Goal: Task Accomplishment & Management: Complete application form

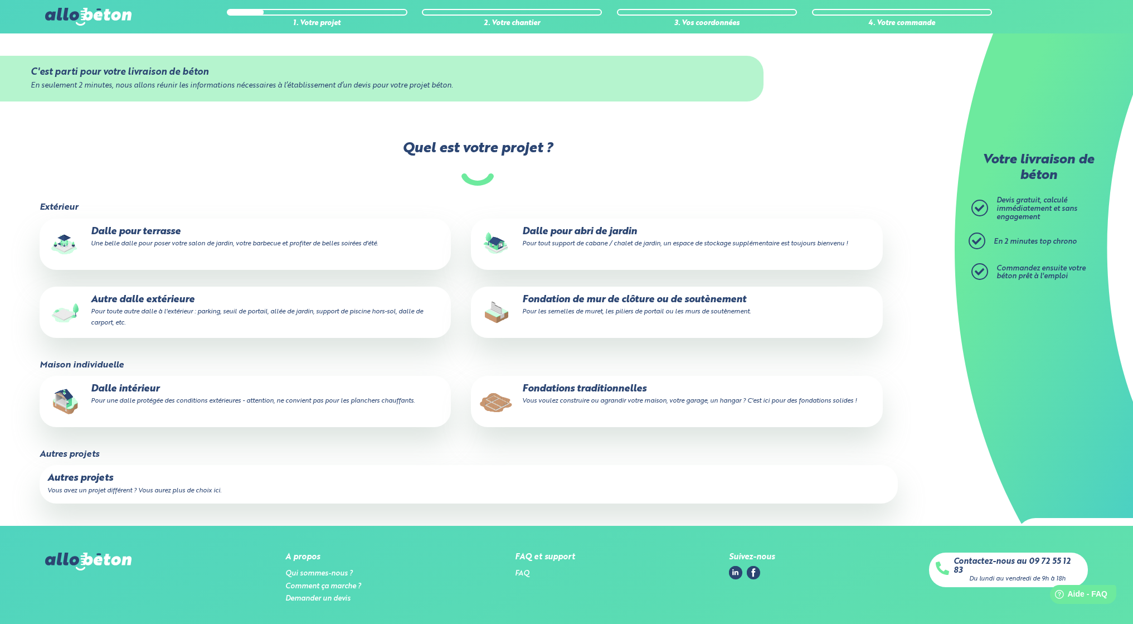
click at [182, 300] on p "Autre dalle extérieure Pour toute autre dalle à l'extérieur : parking, seuil de…" at bounding box center [245, 311] width 396 height 34
click at [0, 0] on input "Autre dalle extérieure Pour toute autre dalle à l'extérieur : parking, seuil de…" at bounding box center [0, 0] width 0 height 0
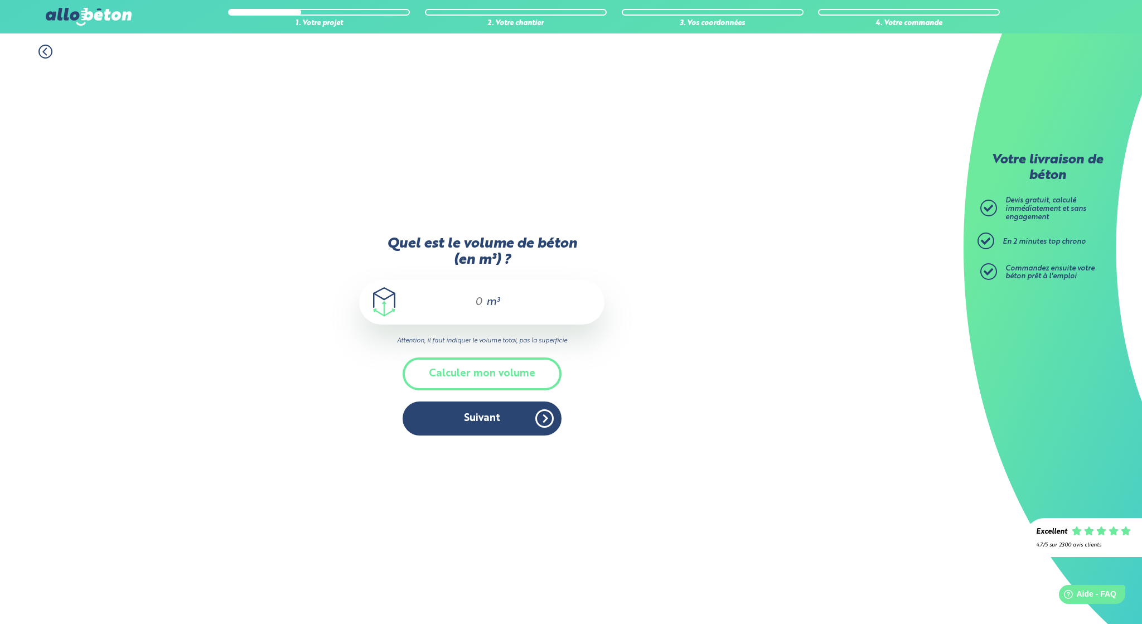
drag, startPoint x: 480, startPoint y: 303, endPoint x: 462, endPoint y: 305, distance: 18.5
click at [462, 305] on div "m³" at bounding box center [481, 302] width 245 height 45
type input "8"
click at [473, 425] on button "Suivant" at bounding box center [481, 418] width 159 height 34
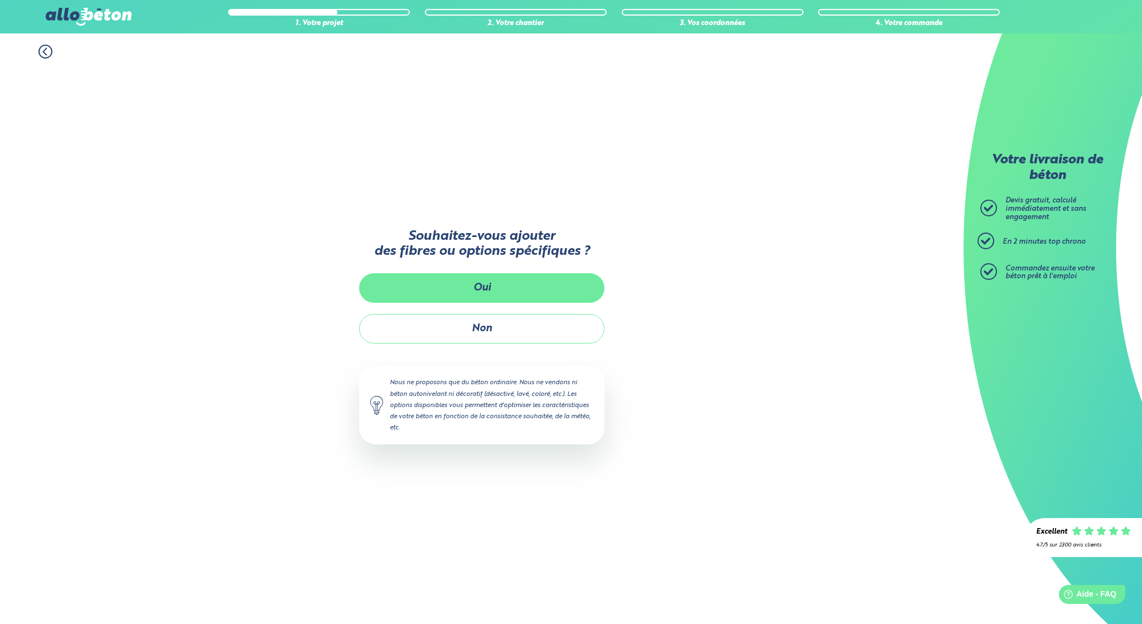
click at [489, 284] on button "Oui" at bounding box center [481, 288] width 245 height 30
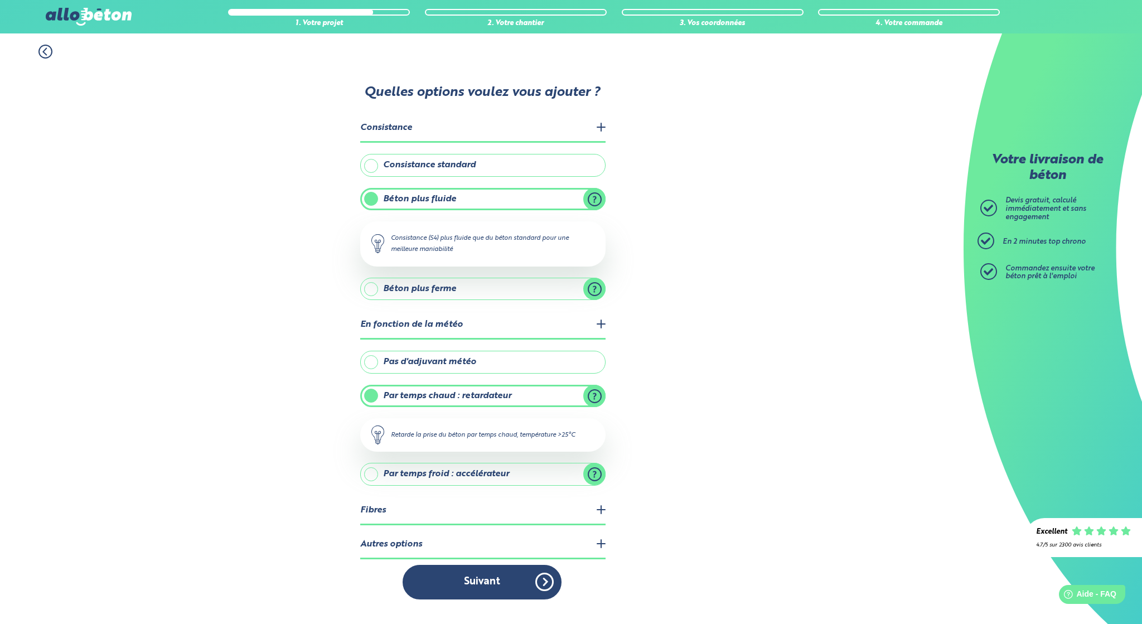
click at [374, 366] on label "Pas d'adjuvant météo" at bounding box center [482, 362] width 245 height 22
click at [0, 0] on input "Pas d'adjuvant météo" at bounding box center [0, 0] width 0 height 0
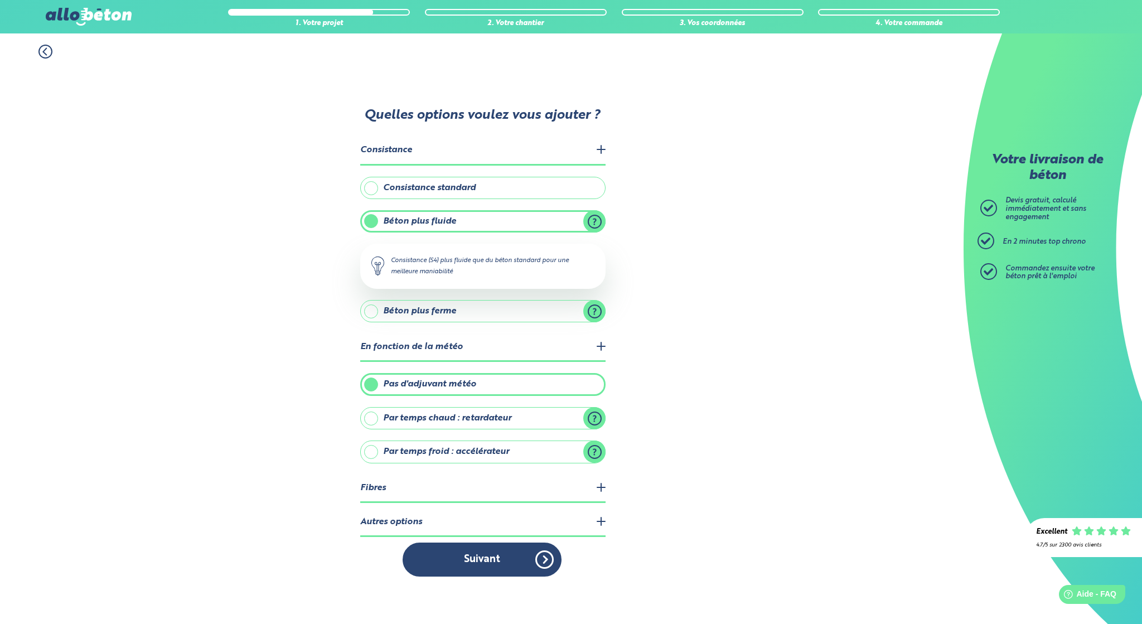
click at [448, 493] on legend "Fibres" at bounding box center [482, 488] width 245 height 28
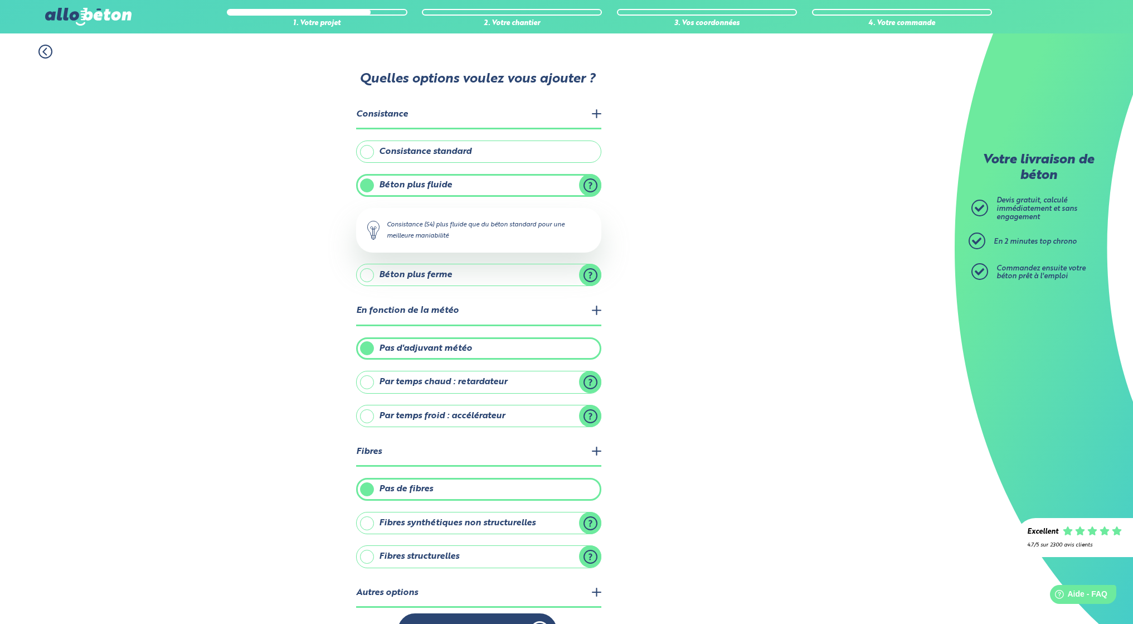
click at [392, 557] on label "Fibres structurelles" at bounding box center [478, 556] width 245 height 22
click at [0, 0] on input "Fibres structurelles" at bounding box center [0, 0] width 0 height 0
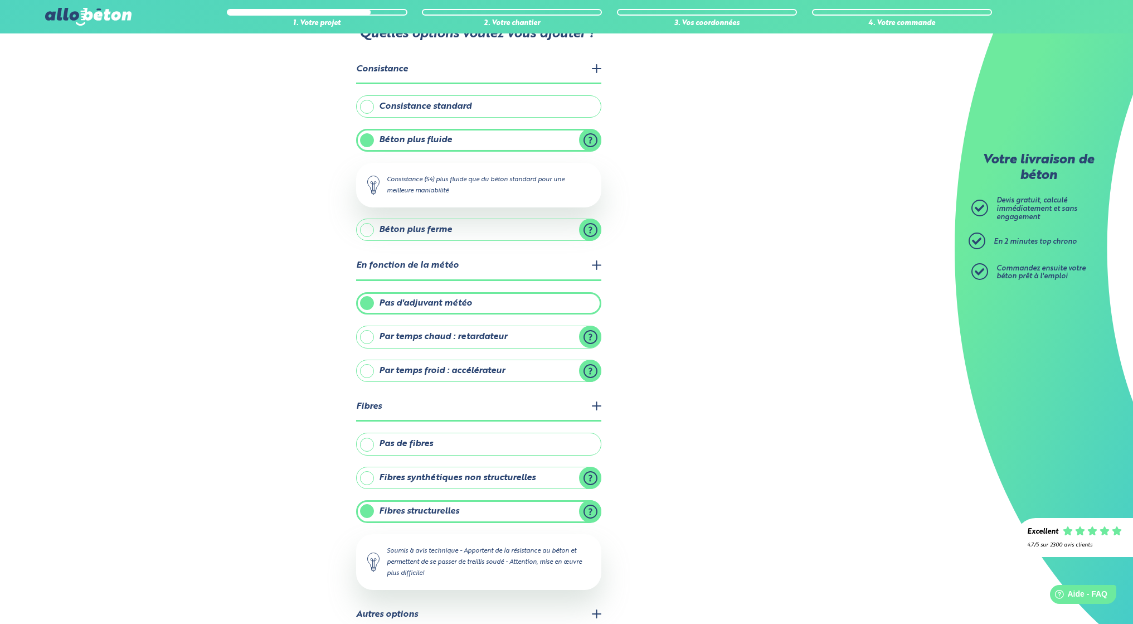
scroll to position [102, 0]
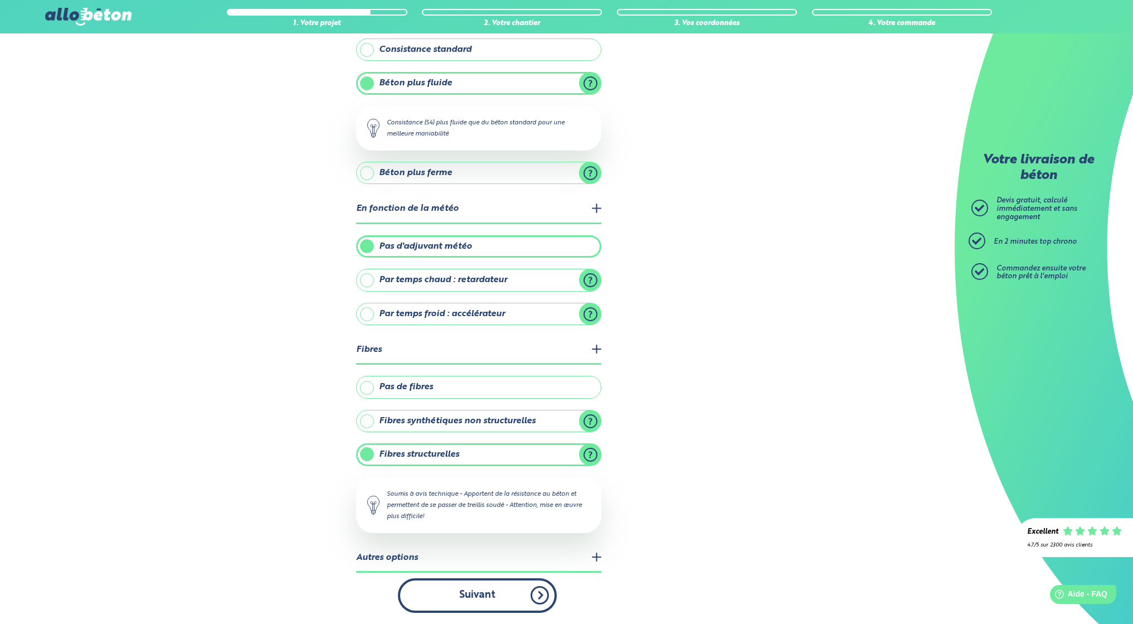
click at [480, 592] on button "Suivant" at bounding box center [477, 595] width 159 height 34
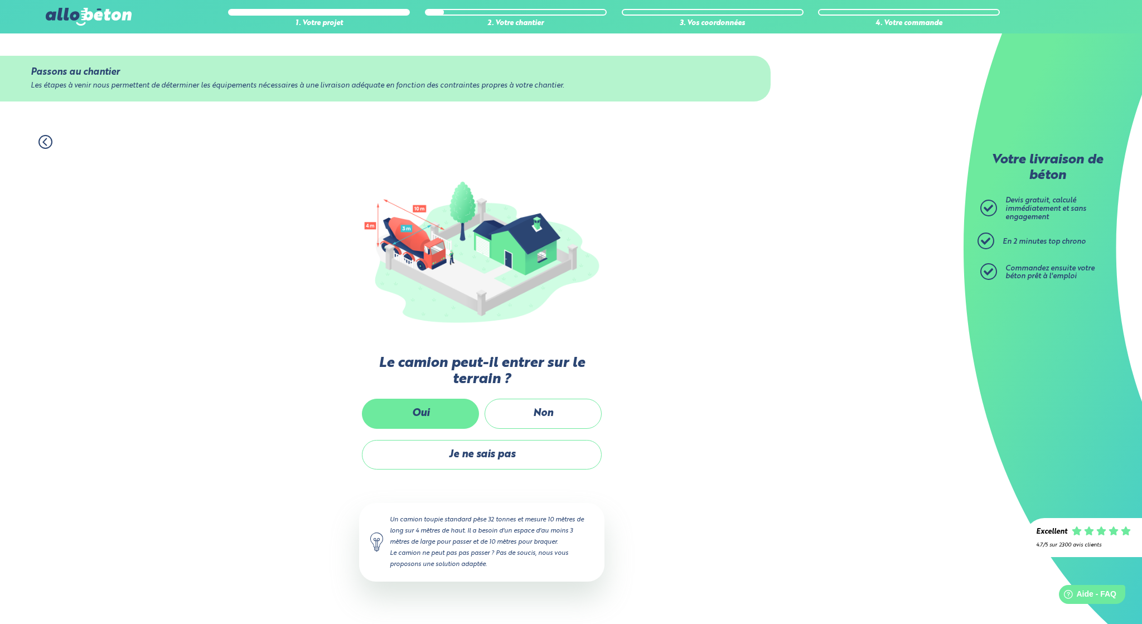
click at [433, 417] on label "Oui" at bounding box center [420, 414] width 117 height 30
click at [0, 0] on input "Oui" at bounding box center [0, 0] width 0 height 0
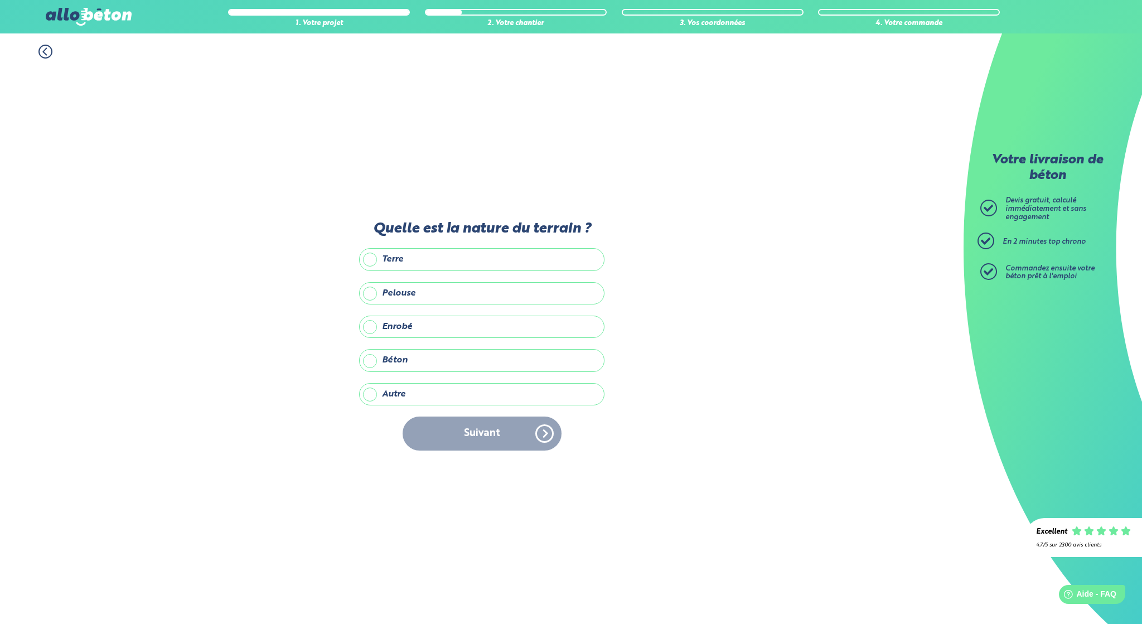
click at [399, 362] on label "Béton" at bounding box center [481, 360] width 245 height 22
click at [0, 0] on input "Béton" at bounding box center [0, 0] width 0 height 0
click at [507, 435] on button "Suivant" at bounding box center [481, 433] width 159 height 34
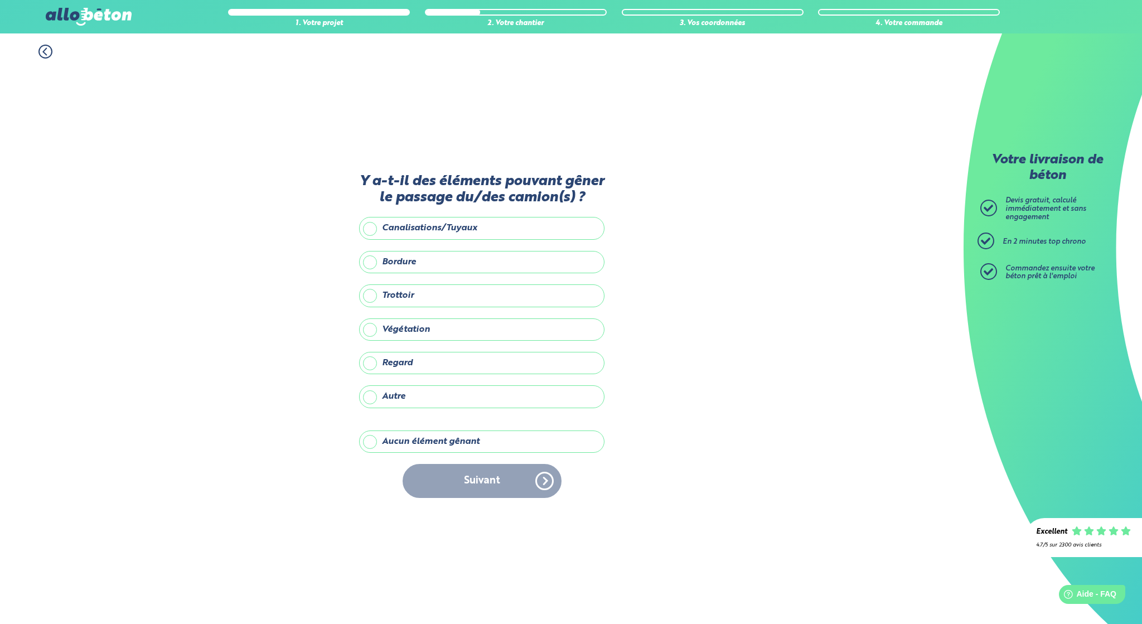
click at [383, 437] on label "Aucun élément gênant" at bounding box center [481, 441] width 245 height 22
click at [0, 0] on input "Aucun élément gênant" at bounding box center [0, 0] width 0 height 0
click at [500, 482] on button "Suivant" at bounding box center [481, 481] width 159 height 34
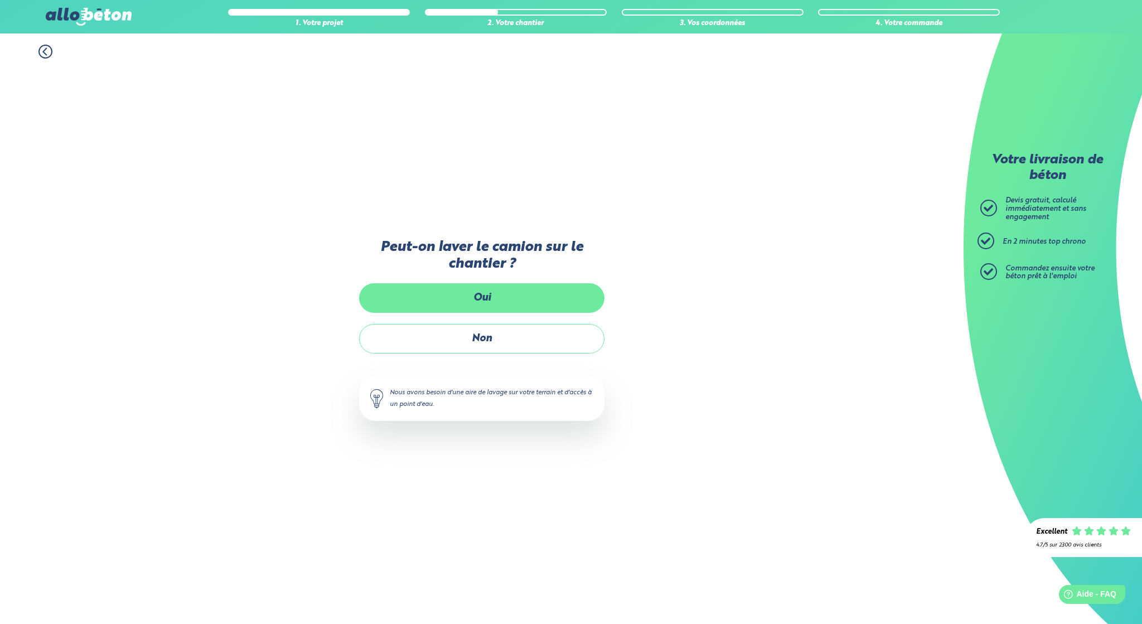
click at [485, 303] on label "Oui" at bounding box center [481, 298] width 245 height 30
click at [0, 0] on input "Oui" at bounding box center [0, 0] width 0 height 0
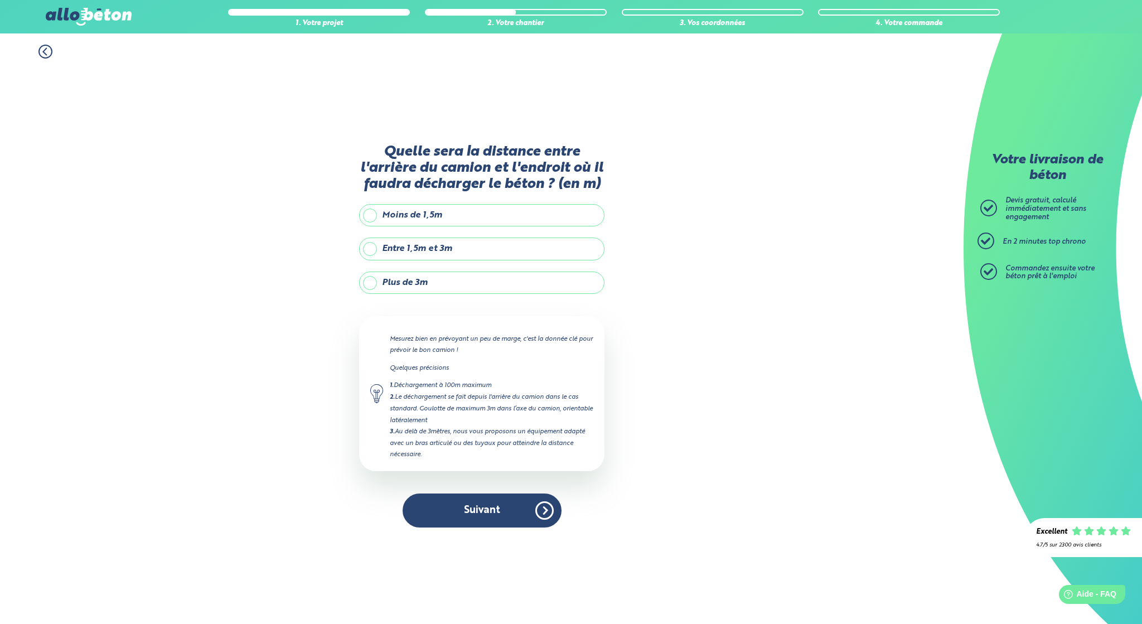
click at [433, 250] on label "Entre 1,5m et 3m" at bounding box center [481, 248] width 245 height 22
click at [0, 0] on input "Entre 1,5m et 3m" at bounding box center [0, 0] width 0 height 0
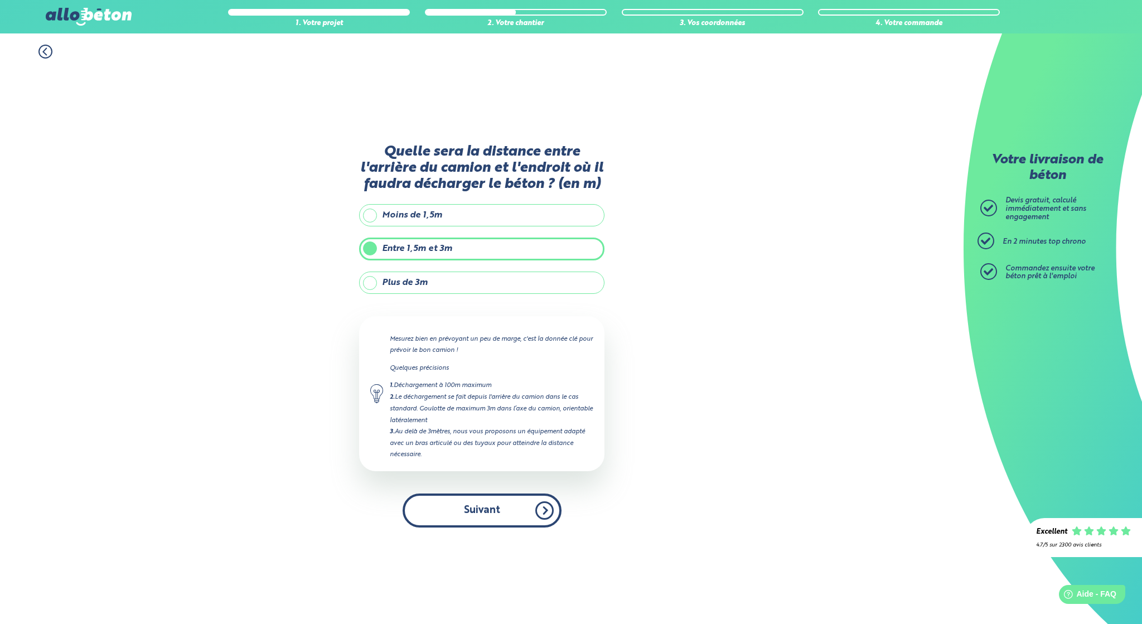
click at [499, 510] on button "Suivant" at bounding box center [481, 510] width 159 height 34
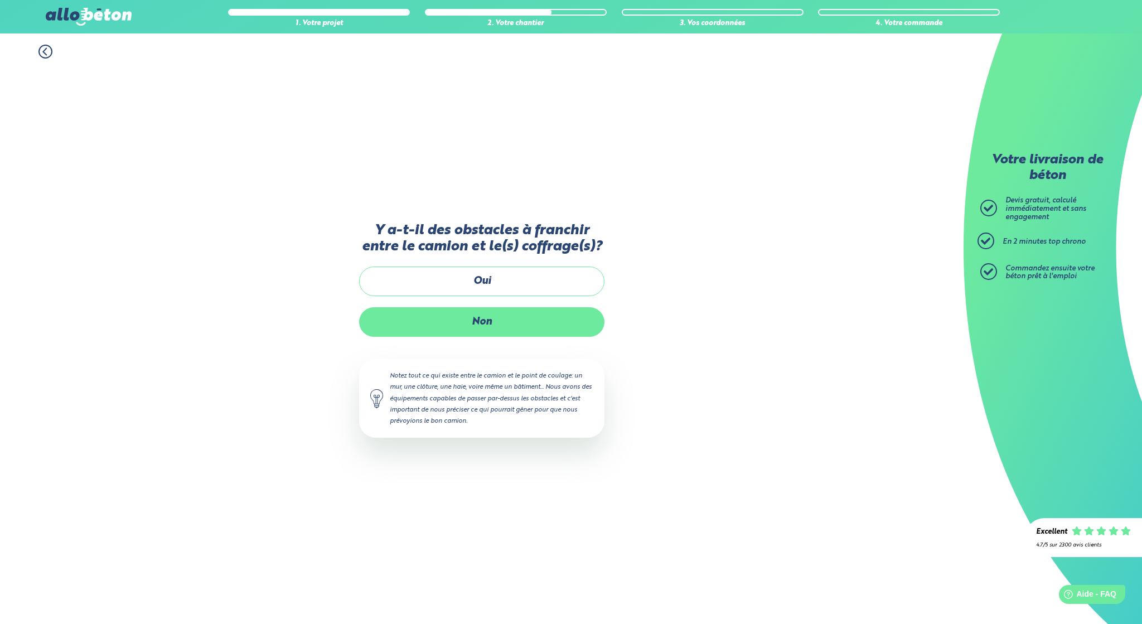
click at [490, 323] on label "Non" at bounding box center [481, 322] width 245 height 30
click at [0, 0] on input "Non" at bounding box center [0, 0] width 0 height 0
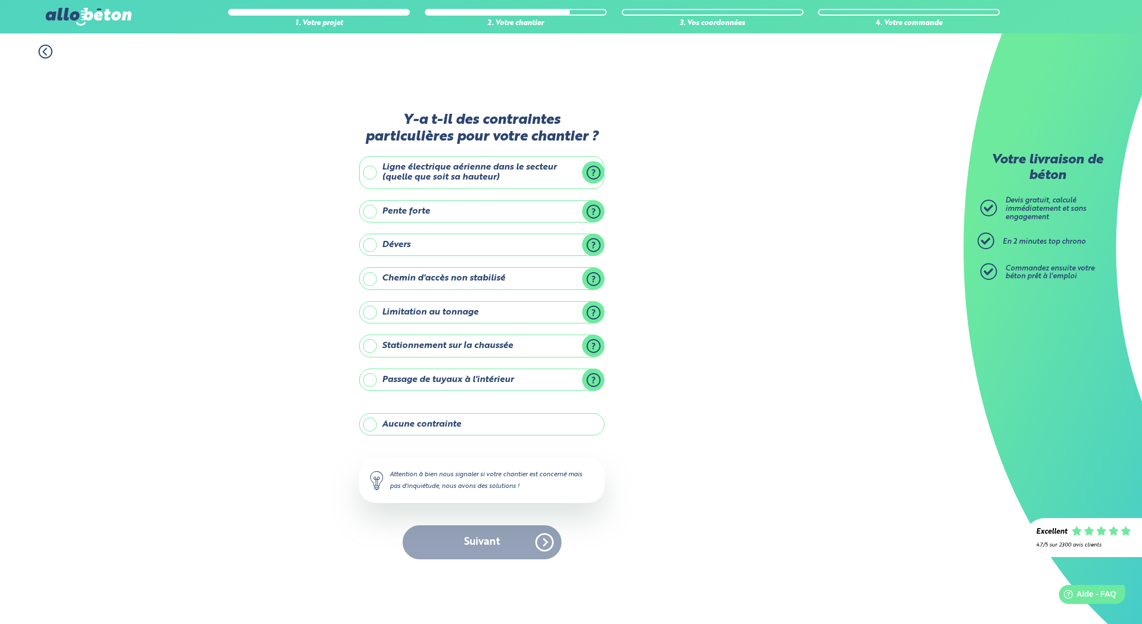
click at [368, 424] on label "Aucune contrainte" at bounding box center [481, 424] width 245 height 22
click at [0, 0] on input "Aucune contrainte" at bounding box center [0, 0] width 0 height 0
click at [504, 540] on button "Suivant" at bounding box center [481, 542] width 159 height 34
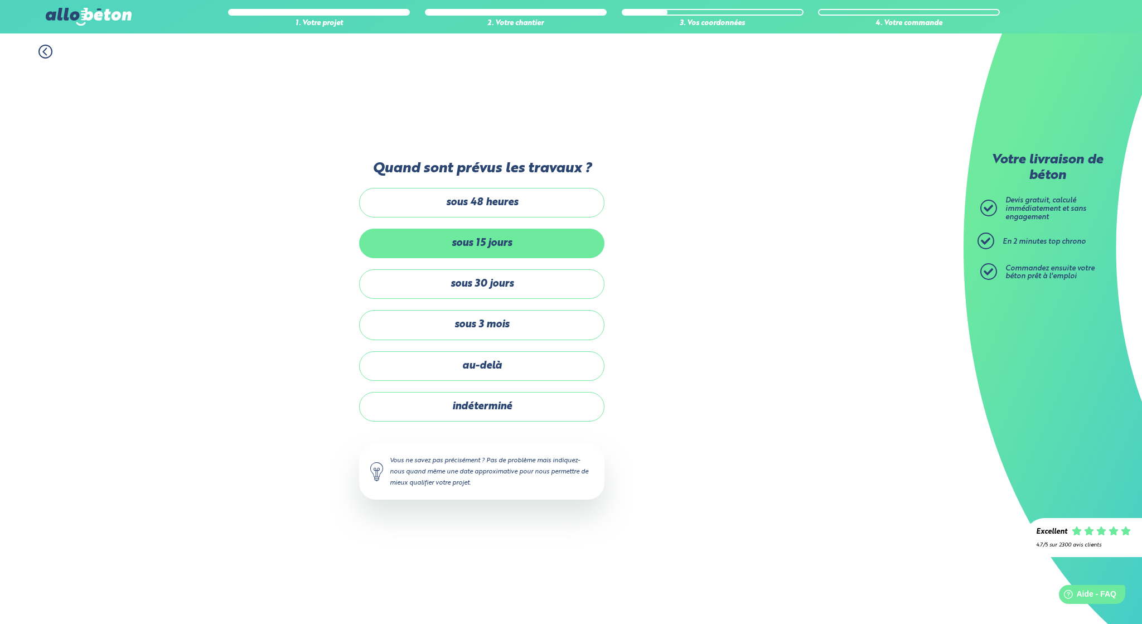
click at [453, 242] on label "sous 15 jours" at bounding box center [481, 244] width 245 height 30
click at [0, 0] on input "sous 15 jours" at bounding box center [0, 0] width 0 height 0
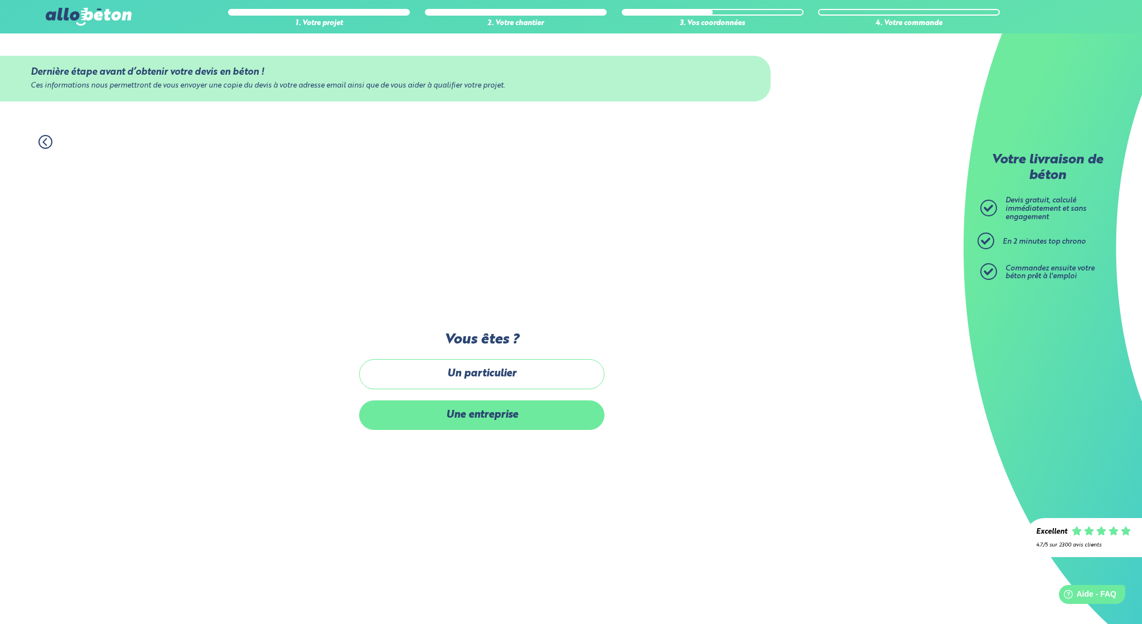
click at [467, 413] on label "Une entreprise" at bounding box center [481, 415] width 245 height 30
click at [0, 0] on input "Une entreprise" at bounding box center [0, 0] width 0 height 0
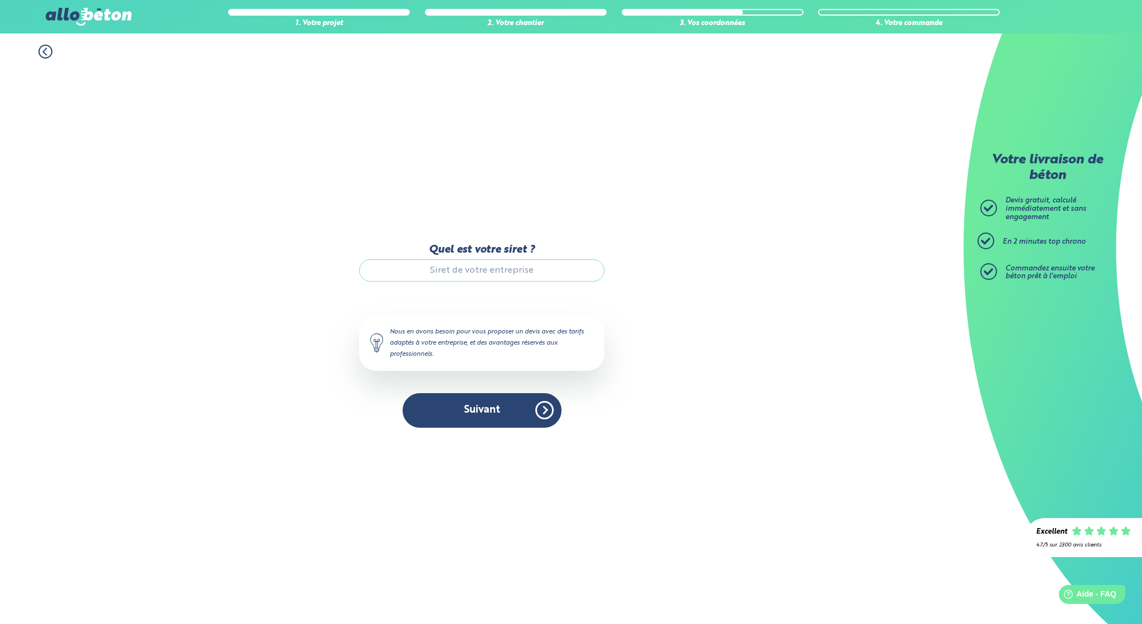
click at [433, 266] on input "Quel est votre siret ?" at bounding box center [481, 270] width 245 height 22
type input "91244756200014"
click at [484, 415] on button "Suivant" at bounding box center [481, 410] width 159 height 34
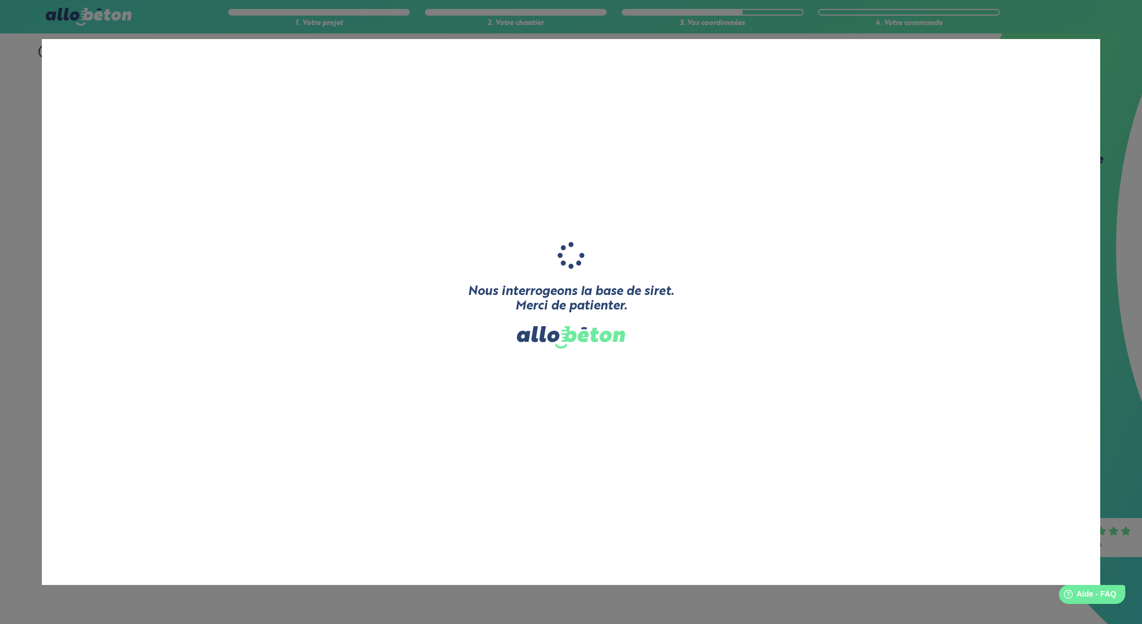
type input "A.R.K.T."
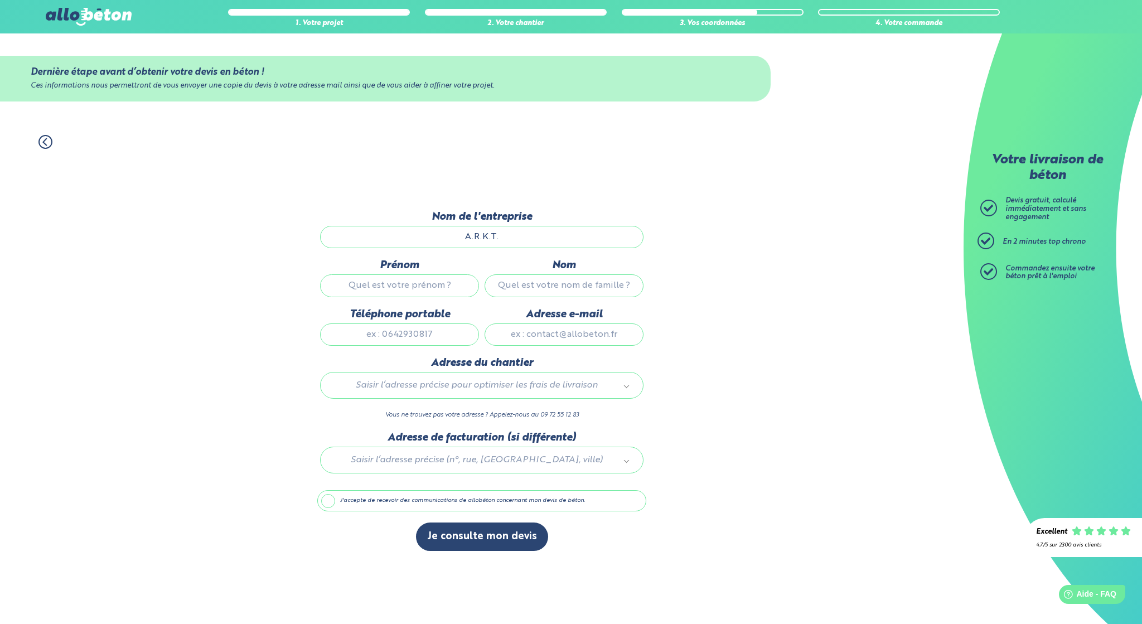
click at [413, 284] on input "Prénom" at bounding box center [399, 285] width 159 height 22
type input "[PERSON_NAME]"
type input "azurmendi"
type input "0763957038"
type input "[EMAIL_ADDRESS][DOMAIN_NAME]"
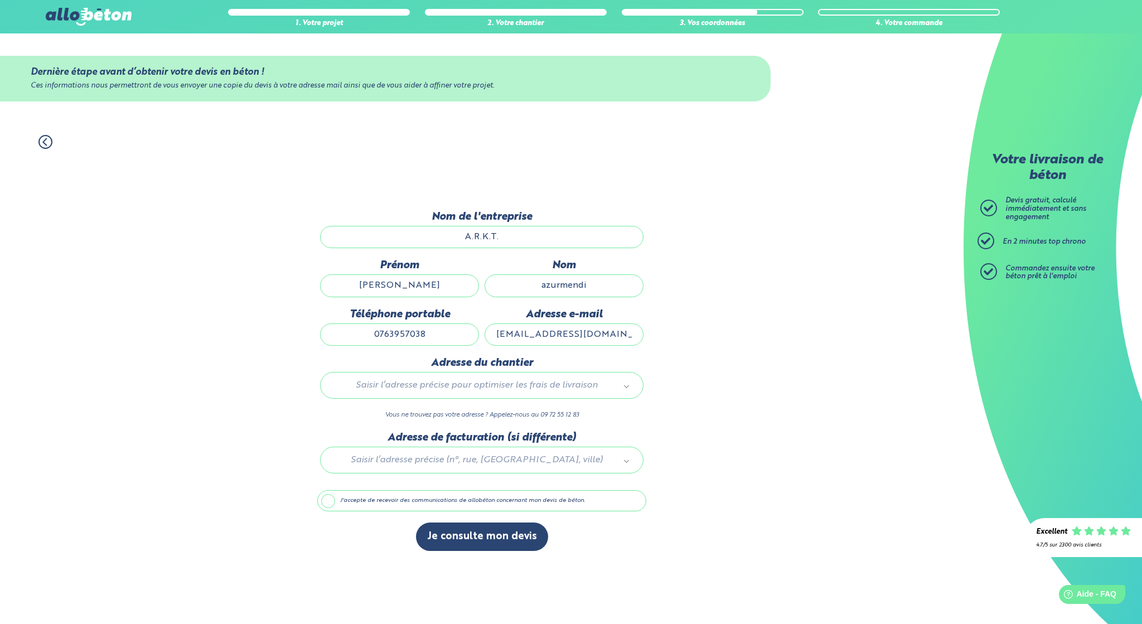
type input "[STREET_ADDRESS]"
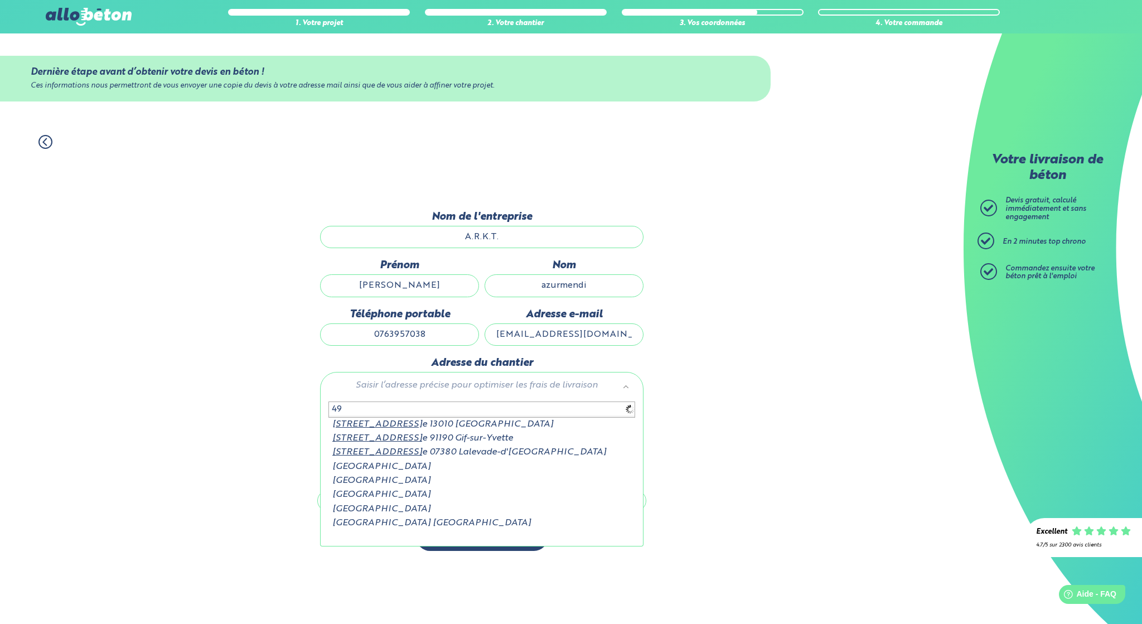
type input "4"
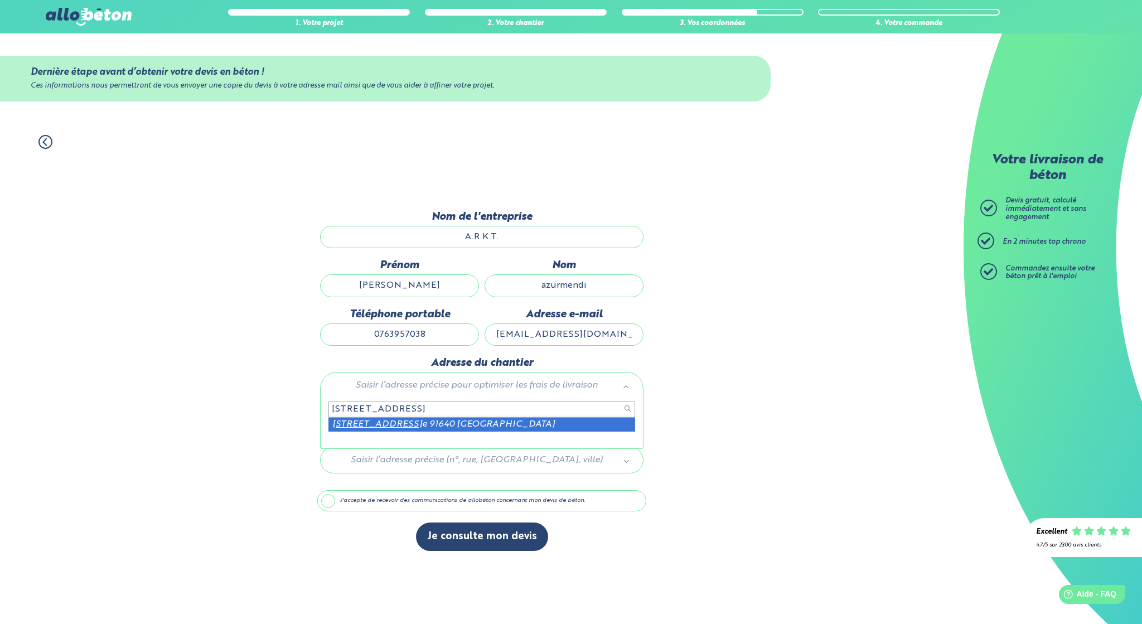
type input "[STREET_ADDRESS]"
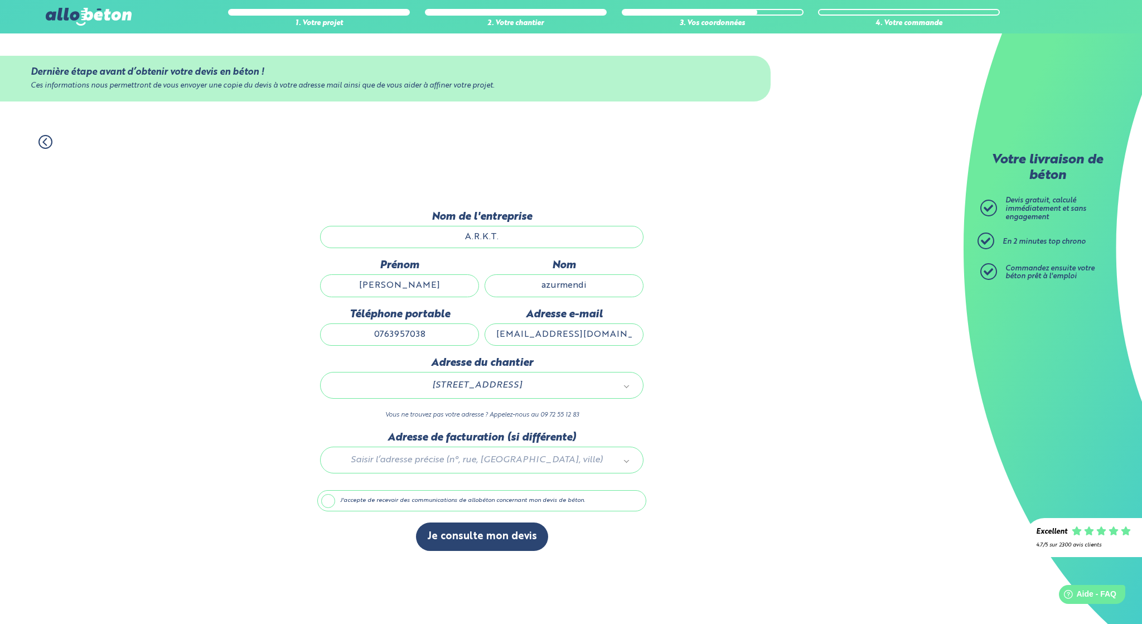
click at [329, 498] on label "J'accepte de recevoir des communications de allobéton concernant mon devis de b…" at bounding box center [481, 500] width 329 height 21
click at [0, 0] on input "J'accepte de recevoir des communications de allobéton concernant mon devis de b…" at bounding box center [0, 0] width 0 height 0
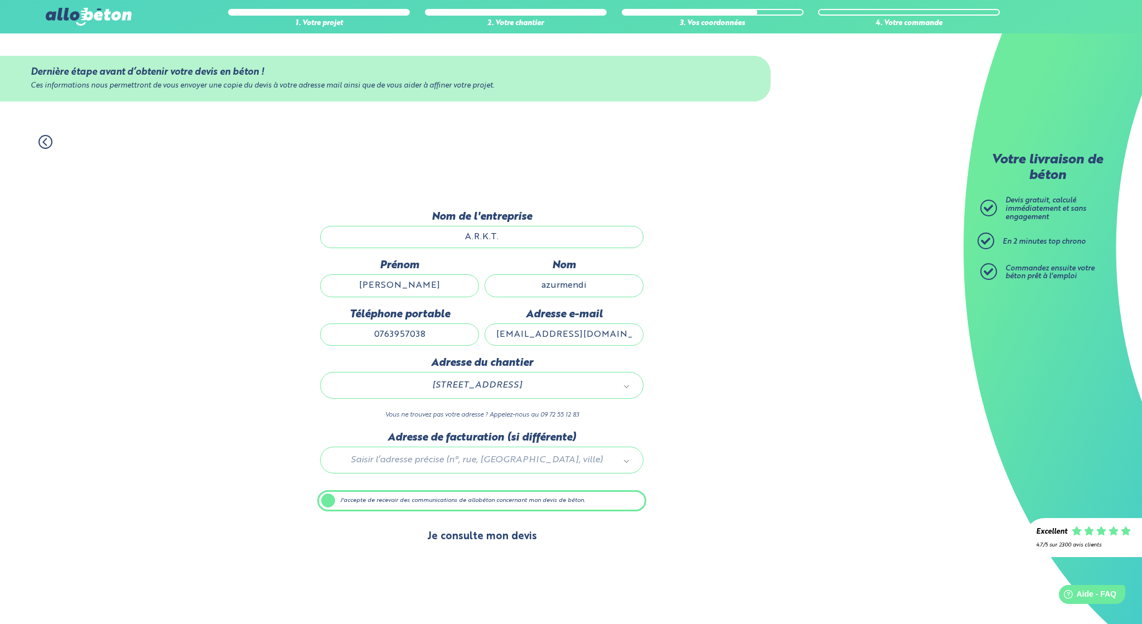
click at [474, 540] on button "Je consulte mon devis" at bounding box center [482, 536] width 132 height 28
